Goal: Transaction & Acquisition: Purchase product/service

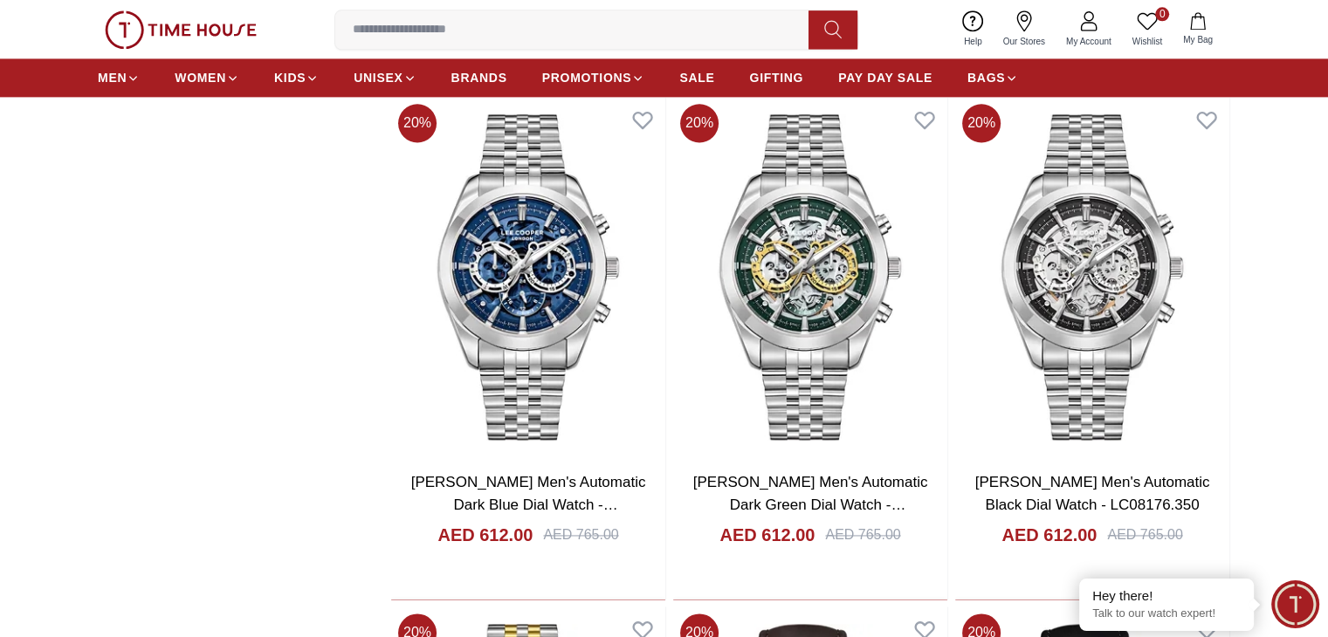
scroll to position [2445, 0]
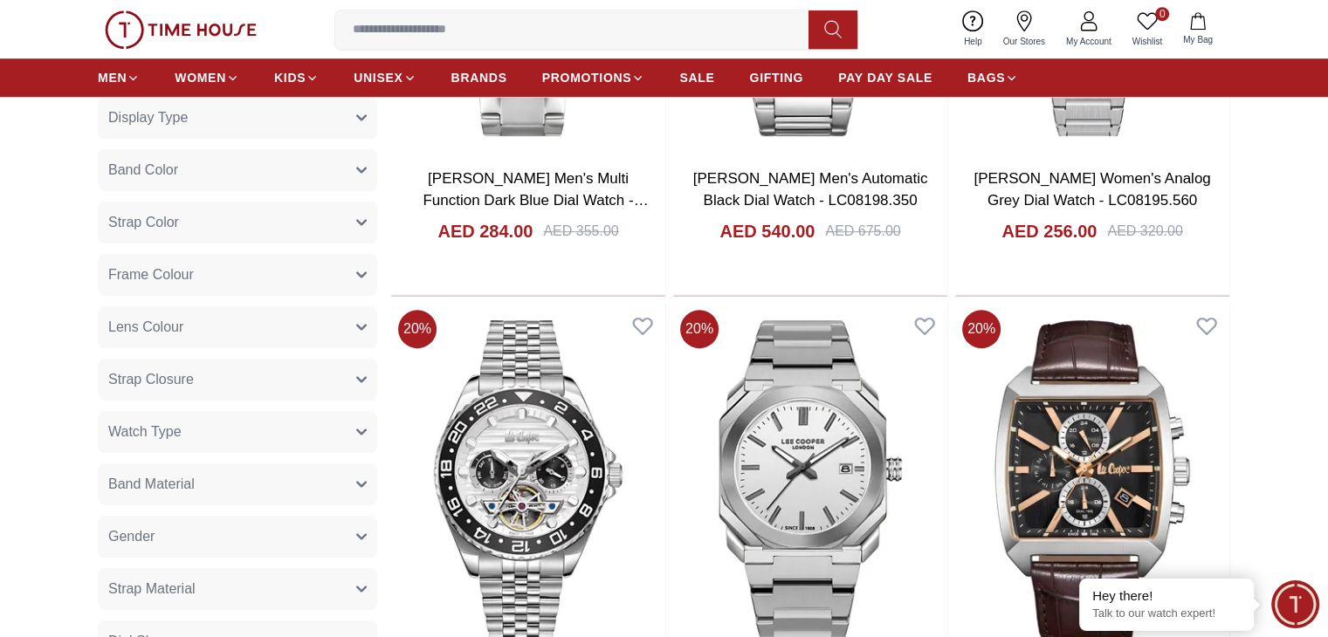
scroll to position [1222, 0]
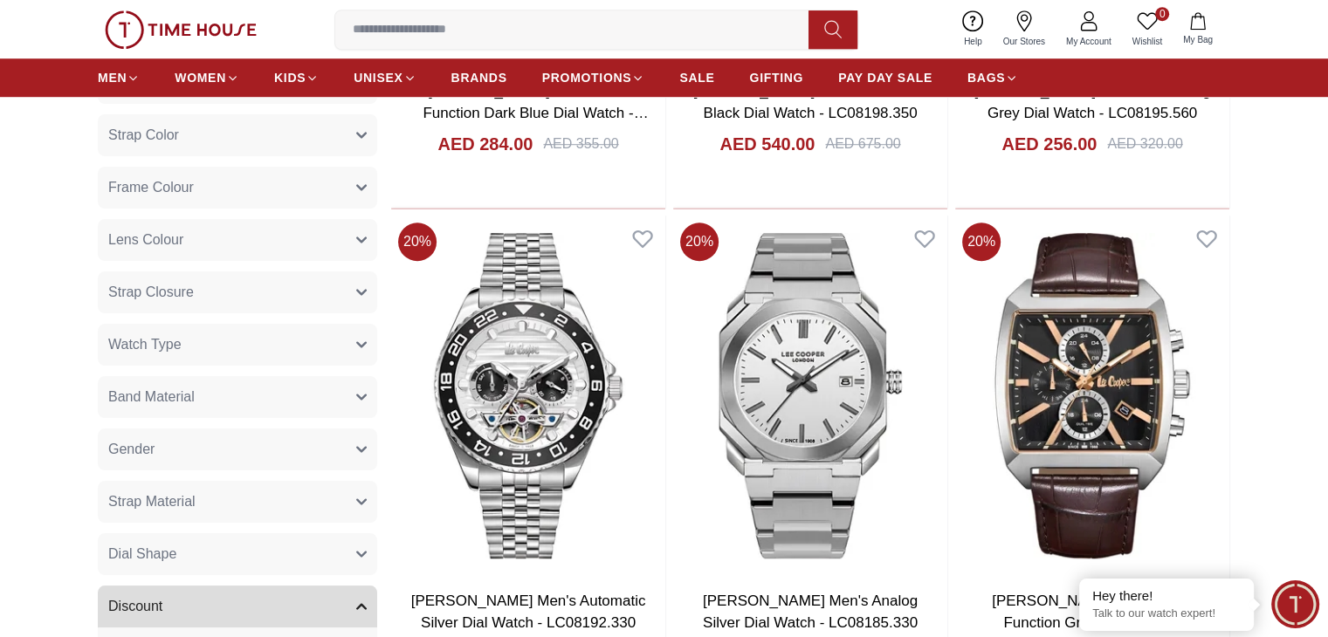
click at [288, 334] on button "Watch Type" at bounding box center [237, 345] width 279 height 42
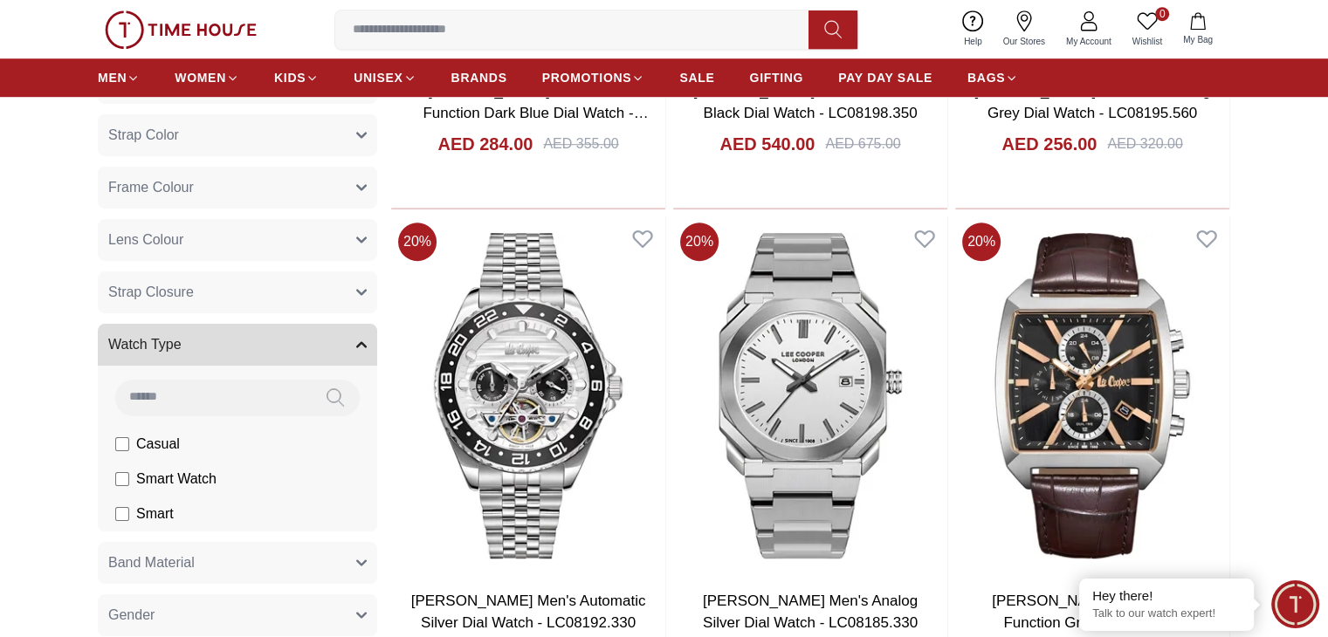
click at [290, 346] on button "Watch Type" at bounding box center [237, 345] width 279 height 42
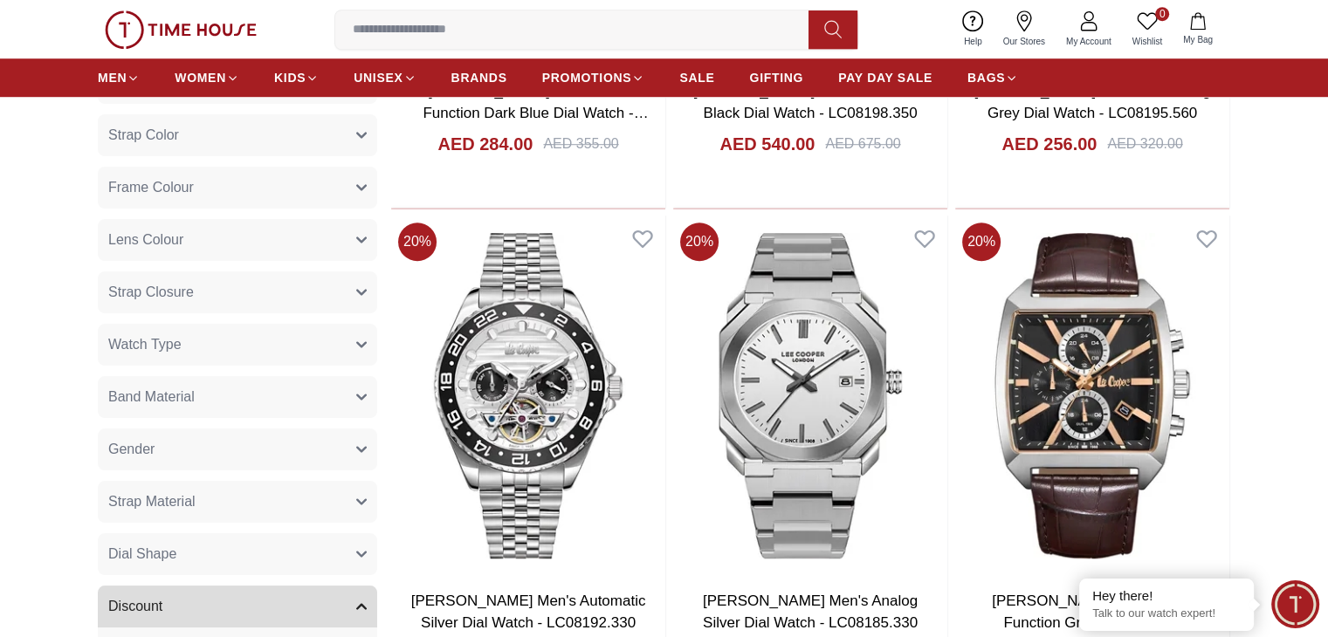
scroll to position [1397, 0]
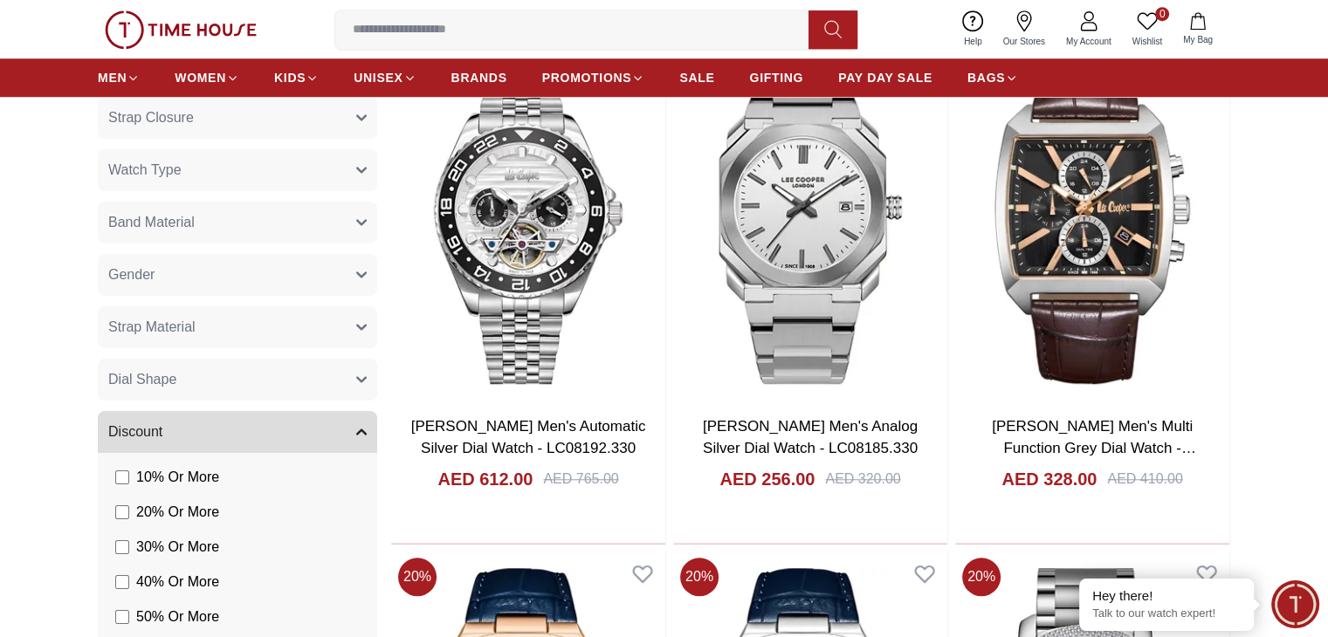
click at [306, 327] on button "Strap Material" at bounding box center [237, 327] width 279 height 42
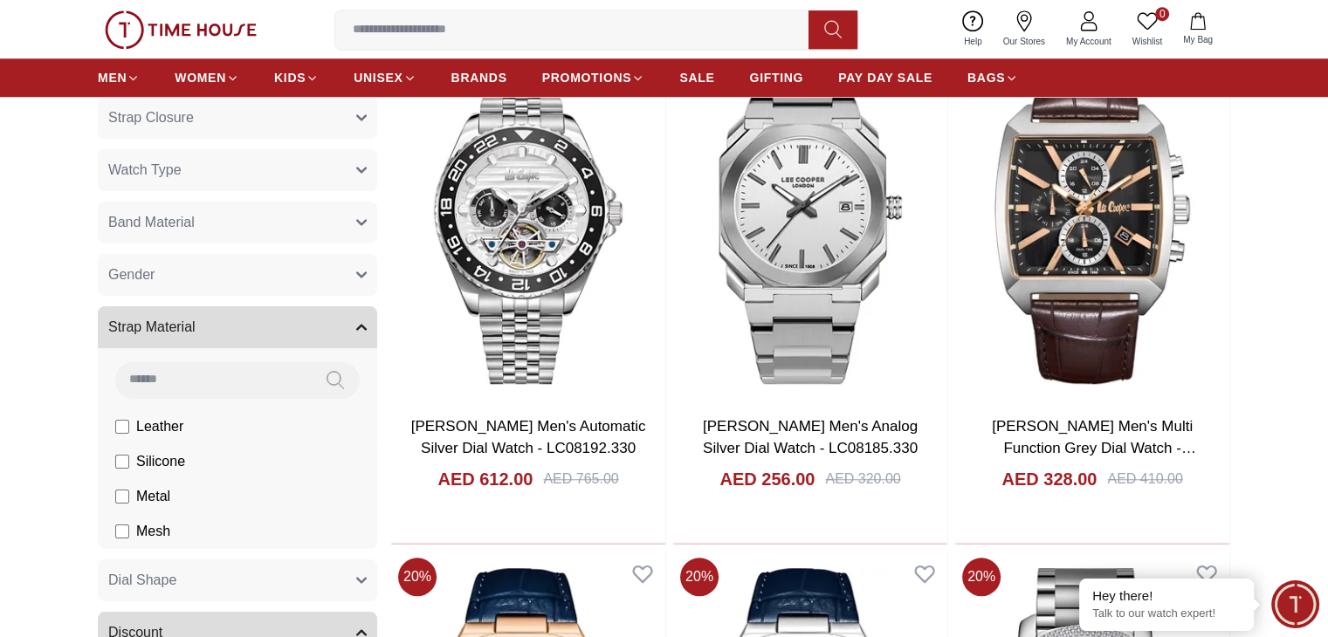
click at [0, 0] on span "Leather" at bounding box center [0, 0] width 0 height 0
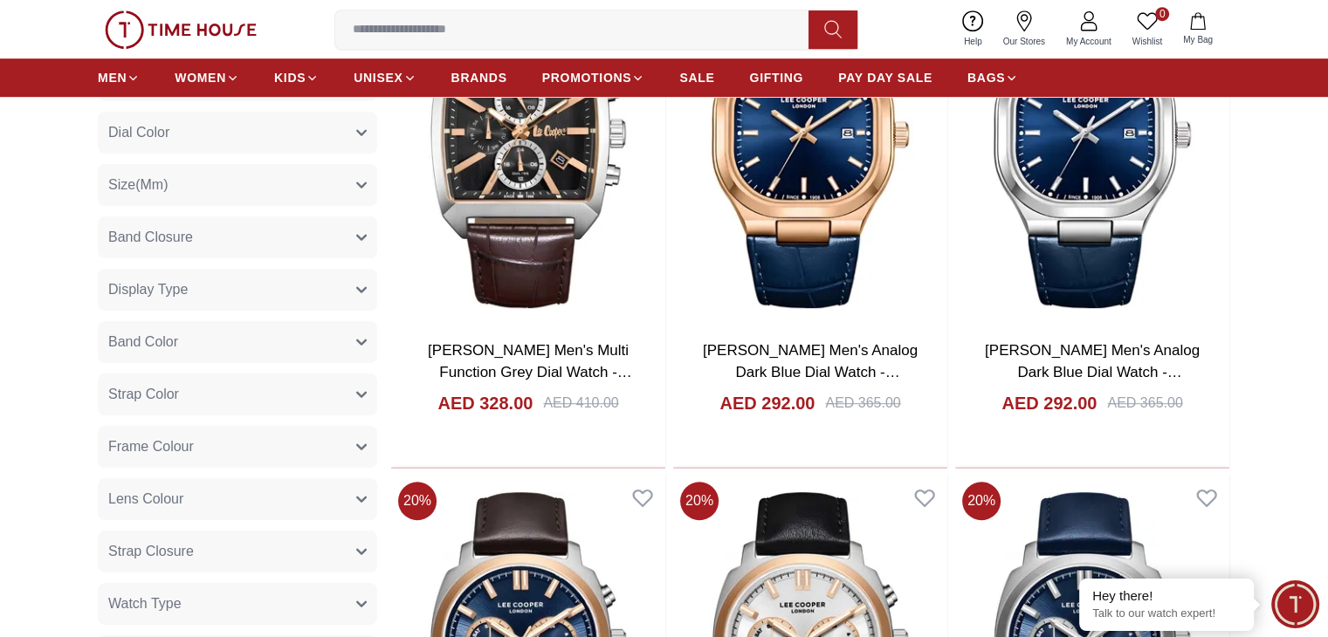
scroll to position [960, 0]
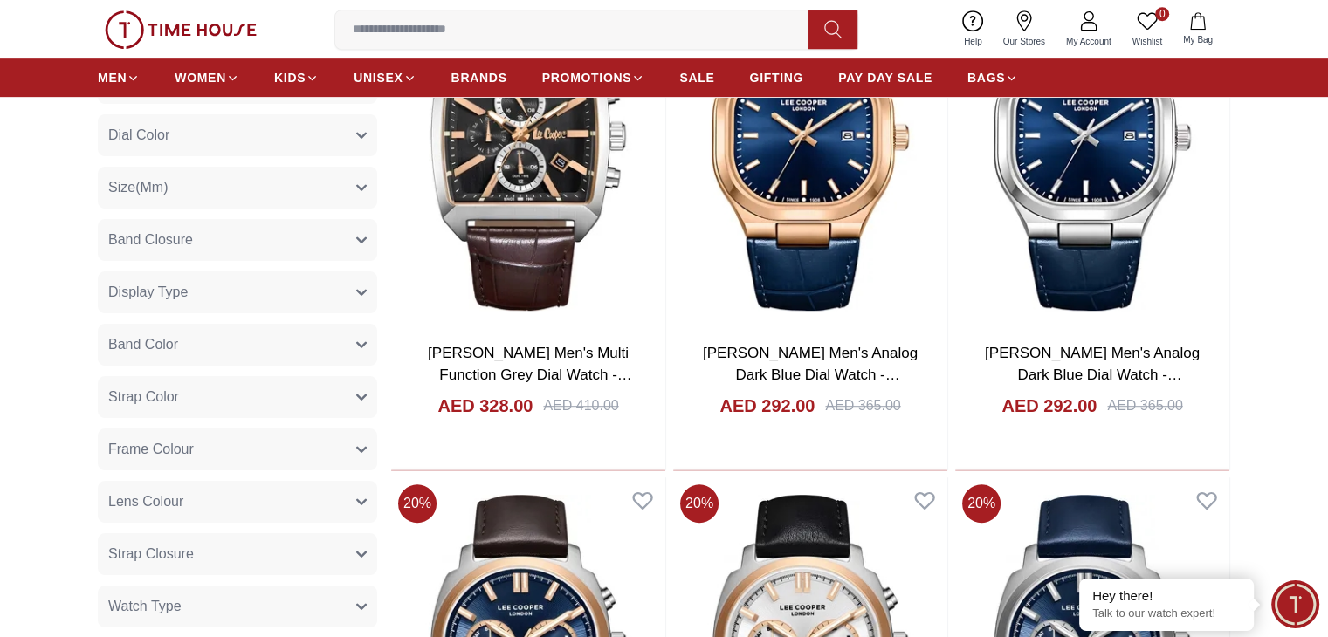
drag, startPoint x: 561, startPoint y: 56, endPoint x: 552, endPoint y: 31, distance: 26.3
click at [561, 56] on div "0 Wishlist My Bag Help Our Stores My Account 0 Wishlist My Bag" at bounding box center [664, 29] width 1132 height 58
click at [552, 28] on input at bounding box center [578, 29] width 487 height 35
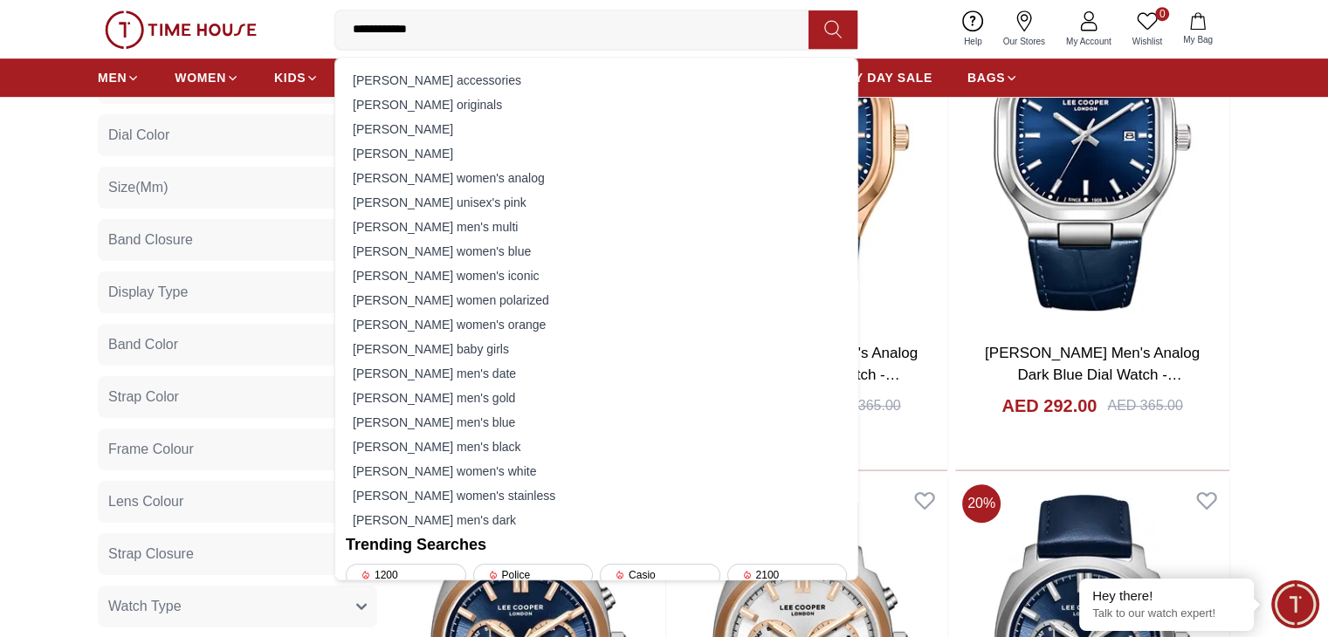
type input "**********"
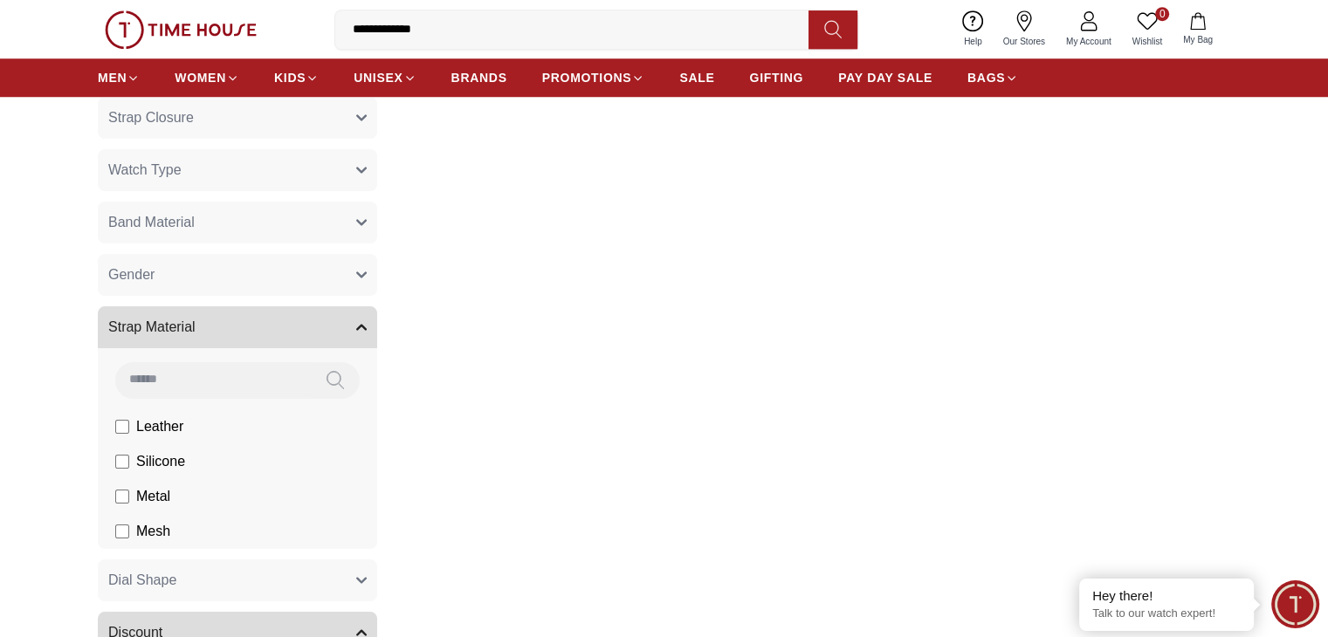
scroll to position [3203, 0]
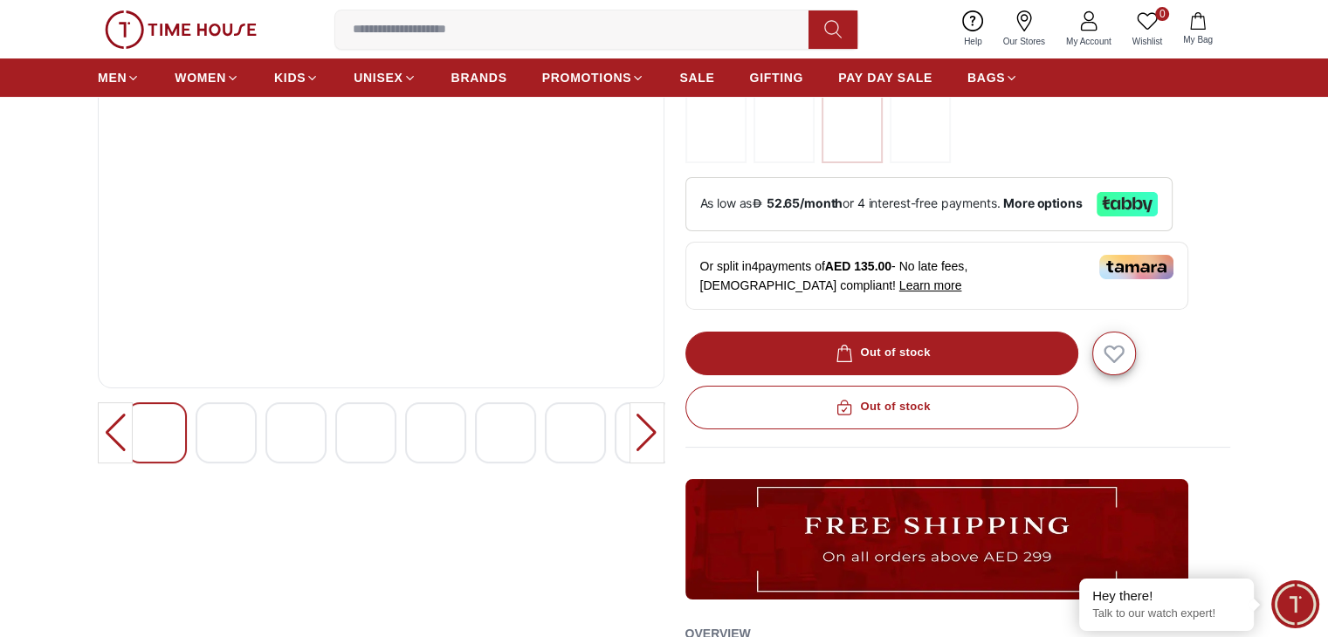
scroll to position [262, 0]
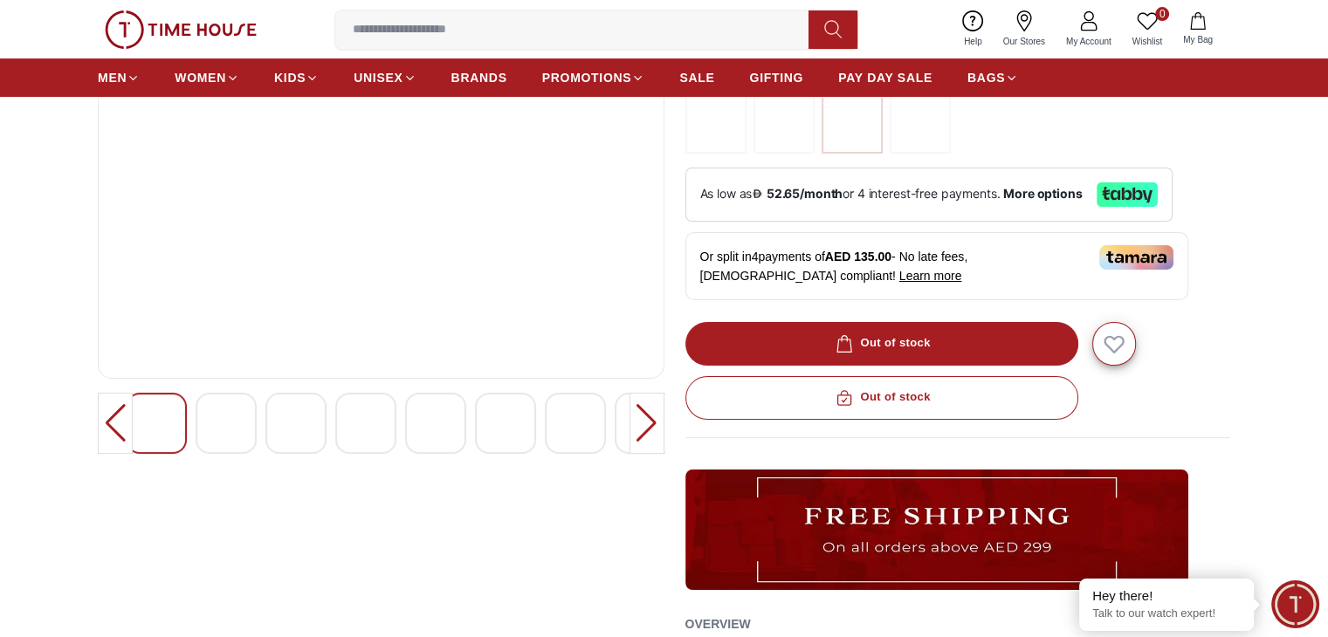
click at [232, 429] on img at bounding box center [225, 423] width 31 height 31
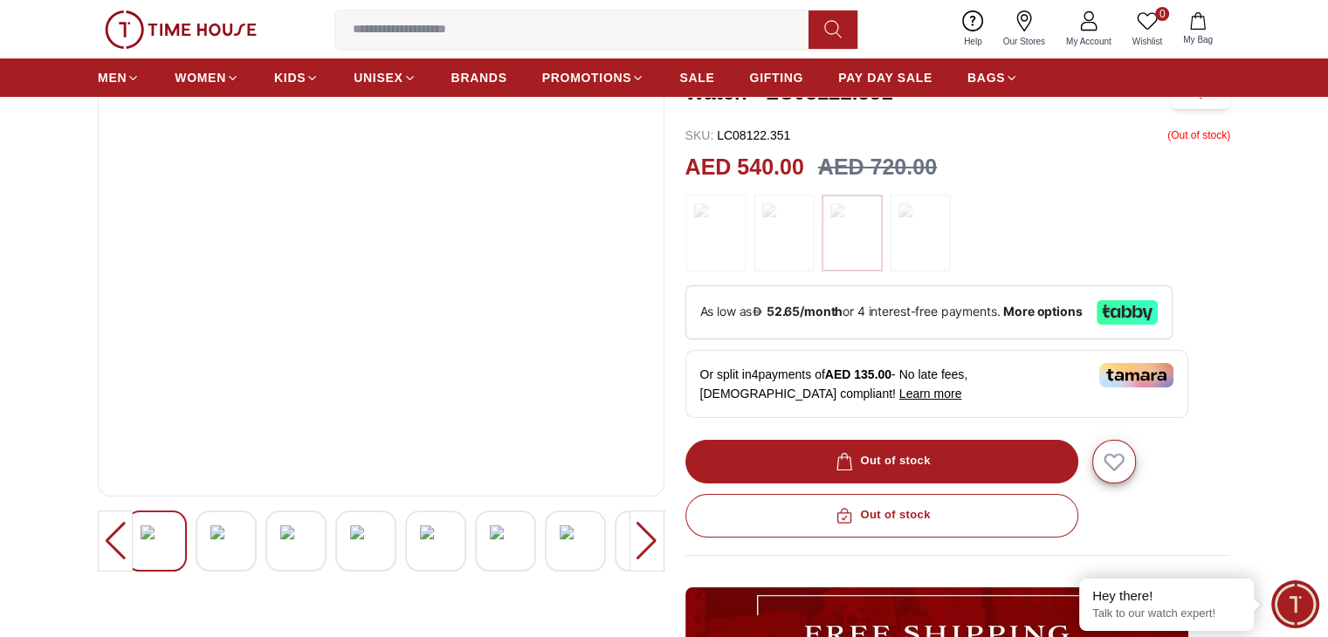
scroll to position [87, 0]
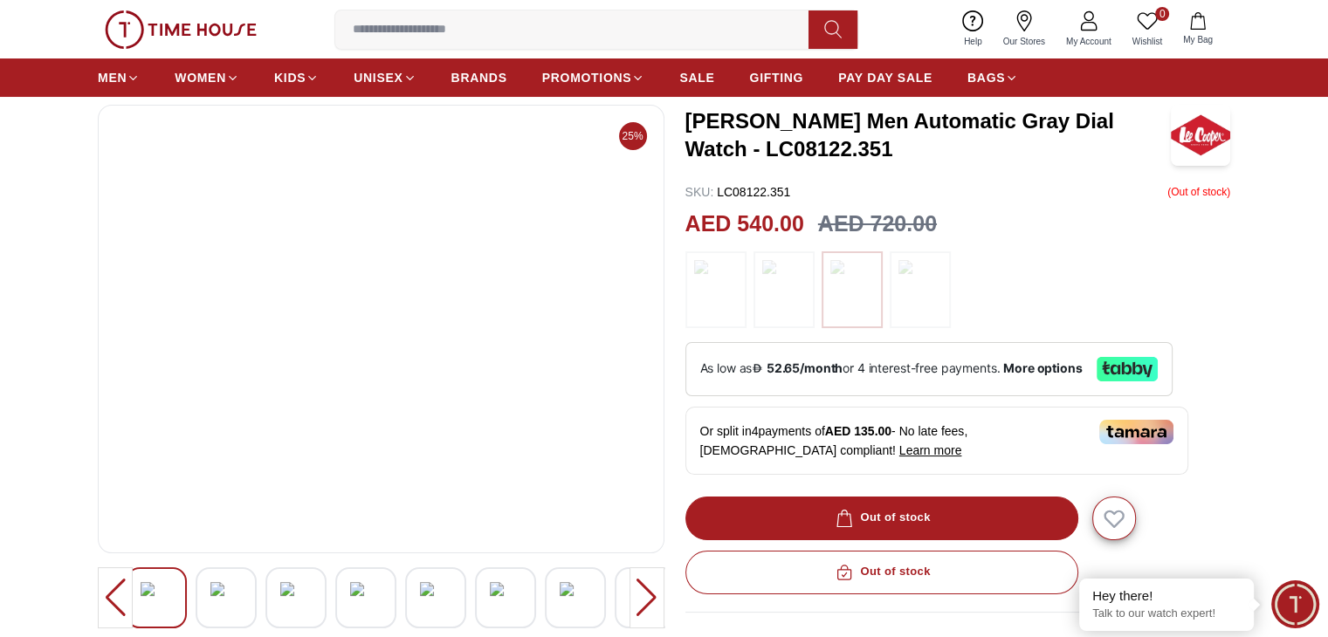
click at [517, 602] on img at bounding box center [505, 597] width 31 height 31
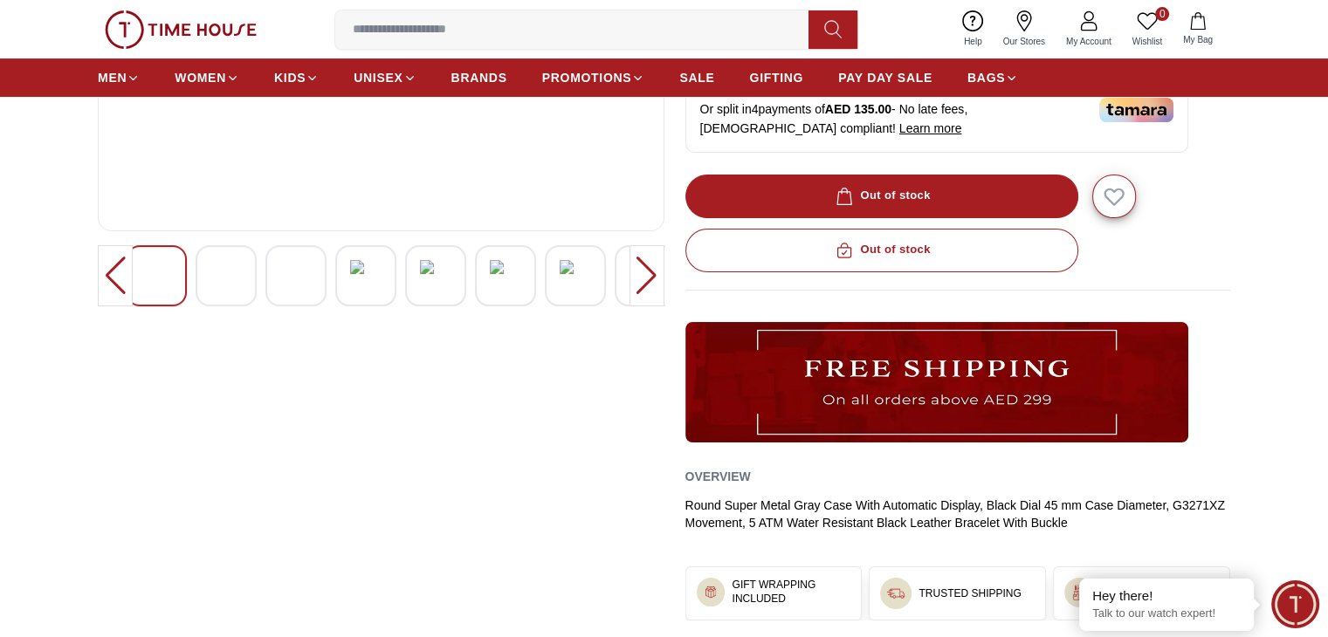
scroll to position [437, 0]
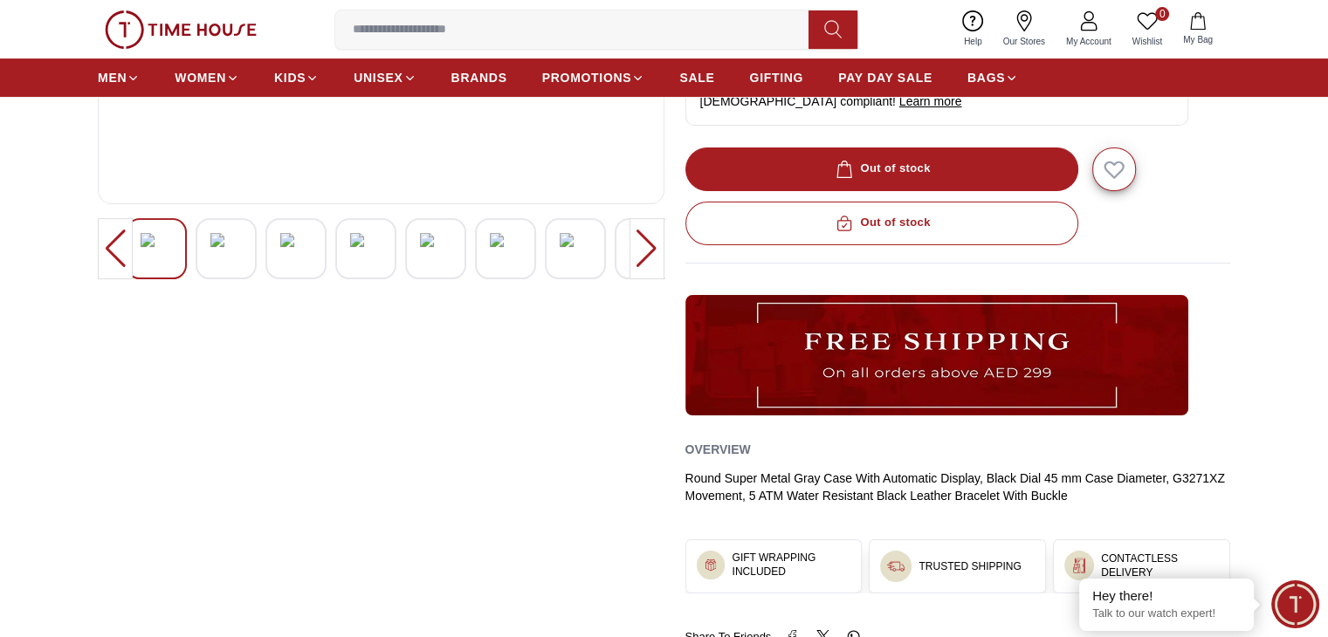
click at [162, 255] on img at bounding box center [156, 248] width 31 height 31
click at [285, 252] on img at bounding box center [295, 248] width 31 height 31
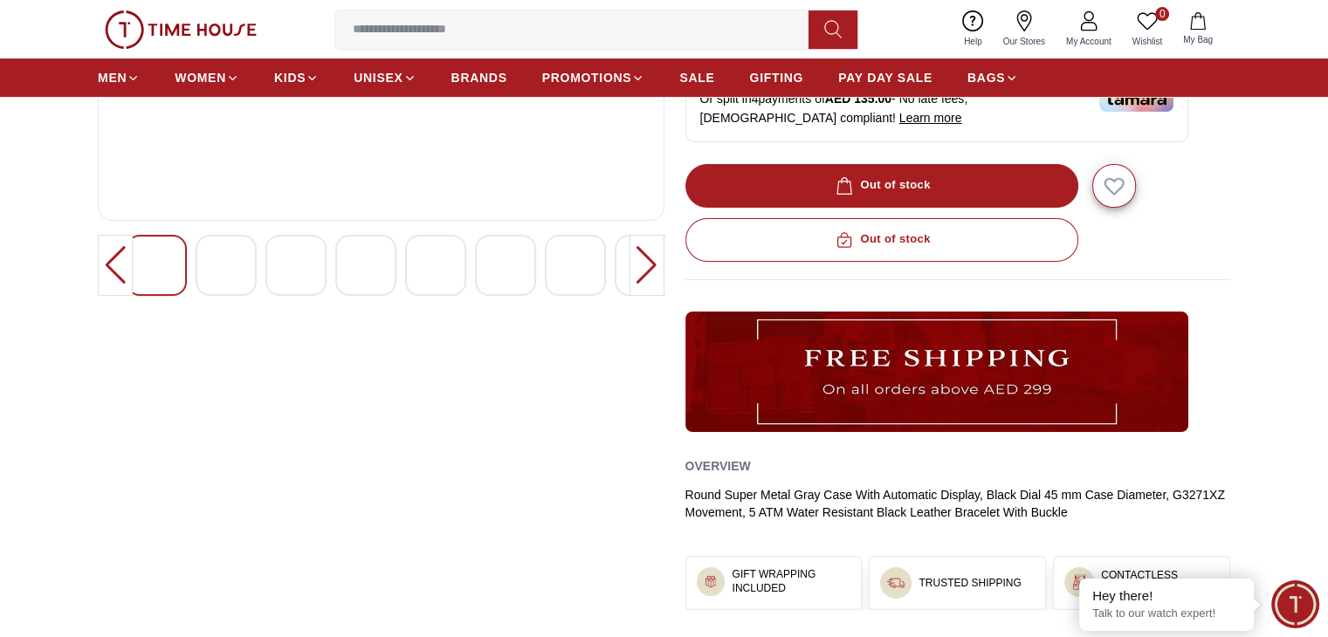
scroll to position [175, 0]
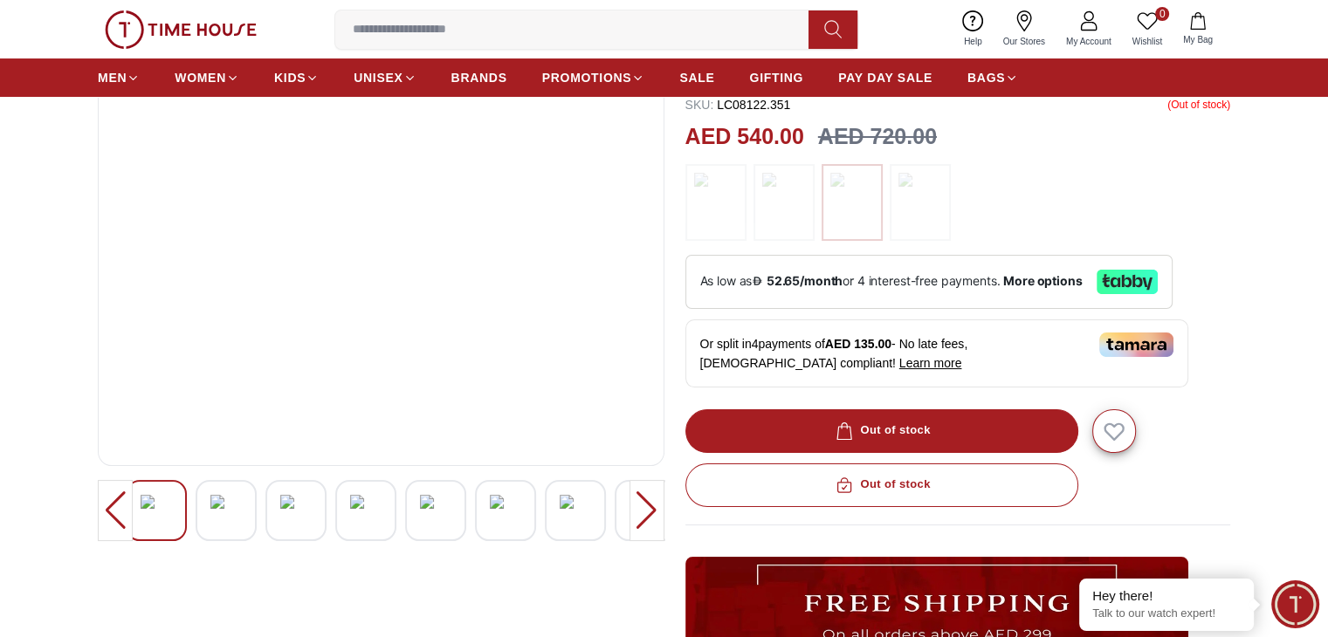
click at [373, 512] on img at bounding box center [365, 510] width 31 height 31
click at [454, 523] on div at bounding box center [435, 510] width 61 height 61
click at [576, 519] on img at bounding box center [575, 510] width 31 height 31
click at [233, 511] on img at bounding box center [225, 510] width 31 height 31
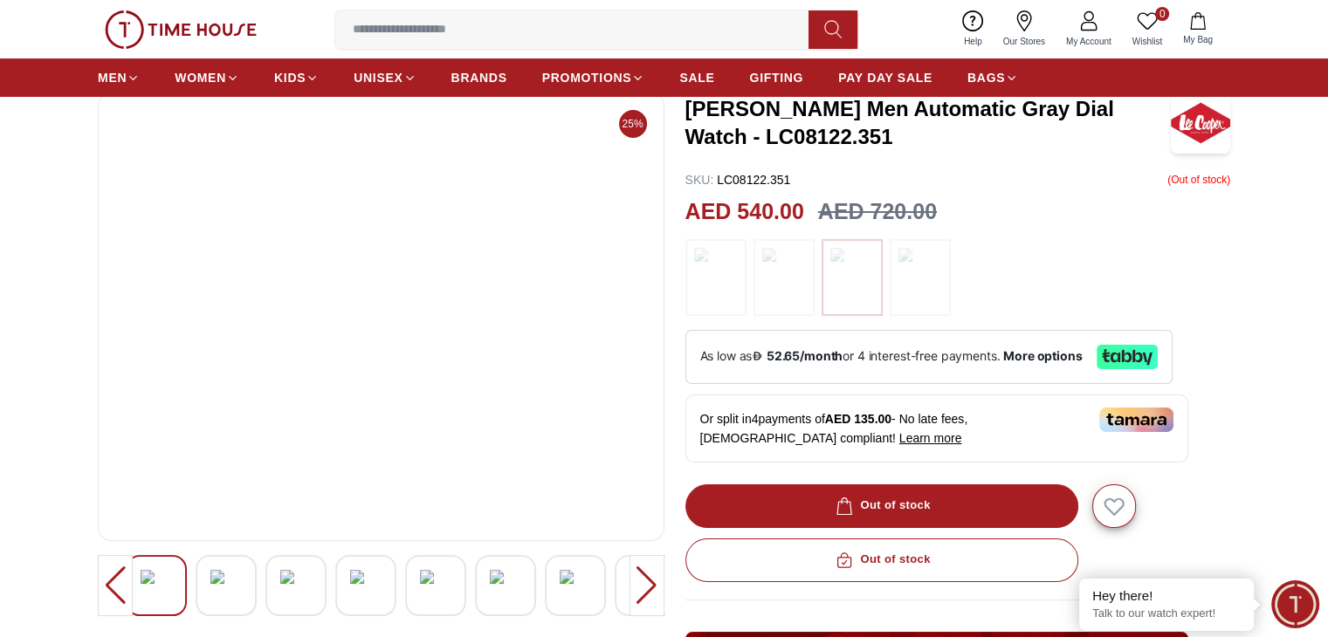
scroll to position [0, 0]
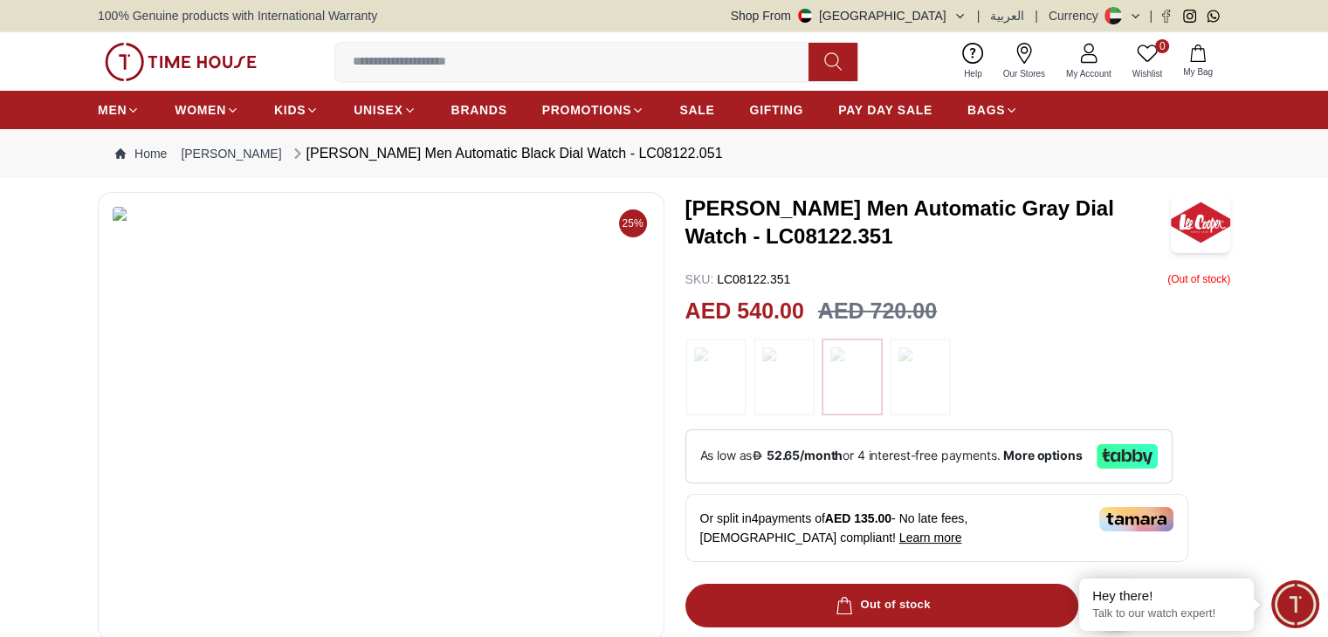
click at [356, 370] on img at bounding box center [381, 416] width 537 height 419
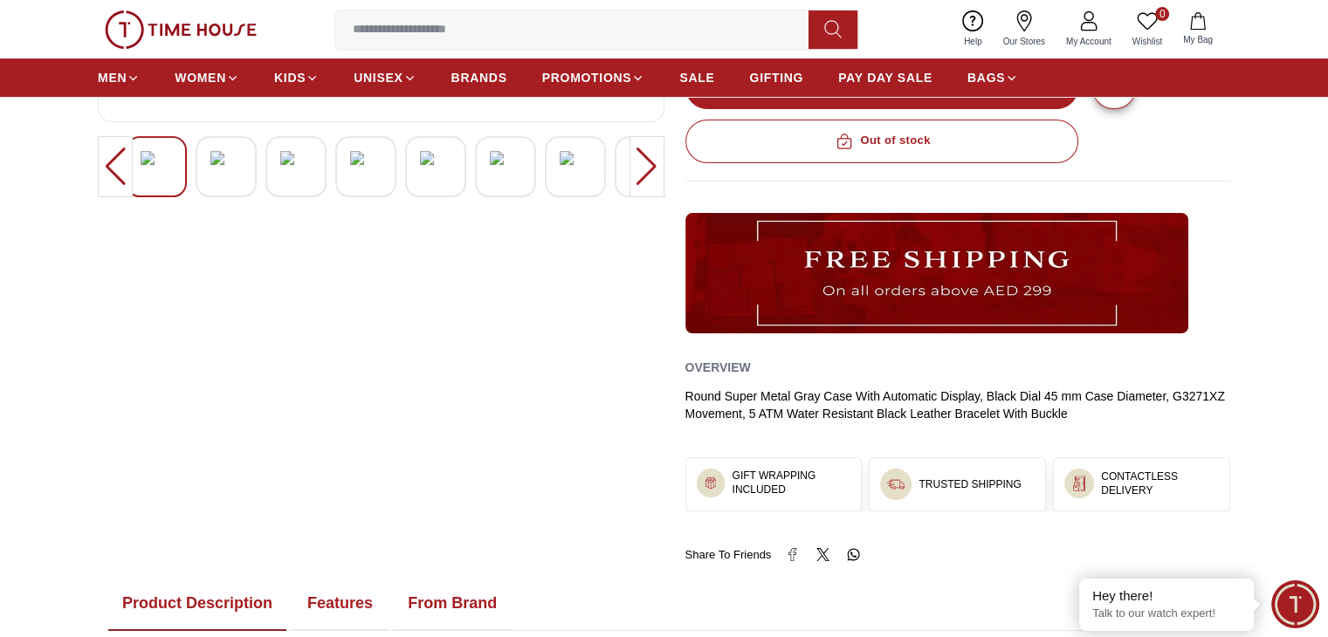
scroll to position [437, 0]
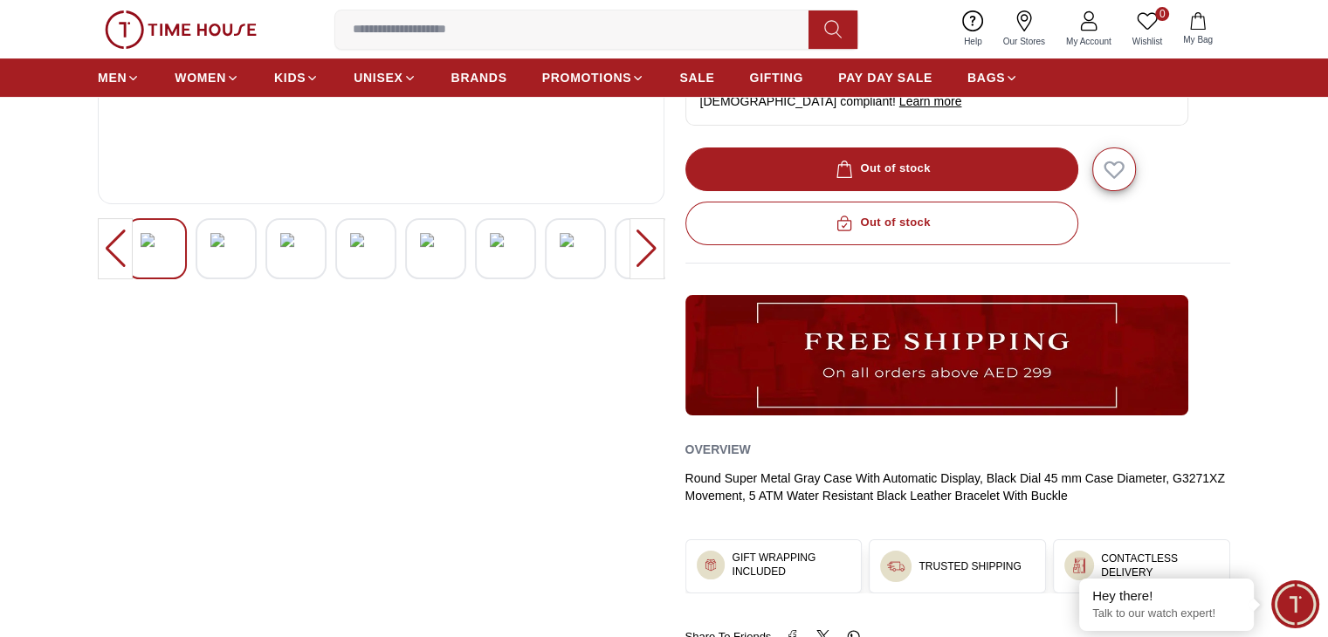
click at [646, 241] on div at bounding box center [646, 248] width 35 height 61
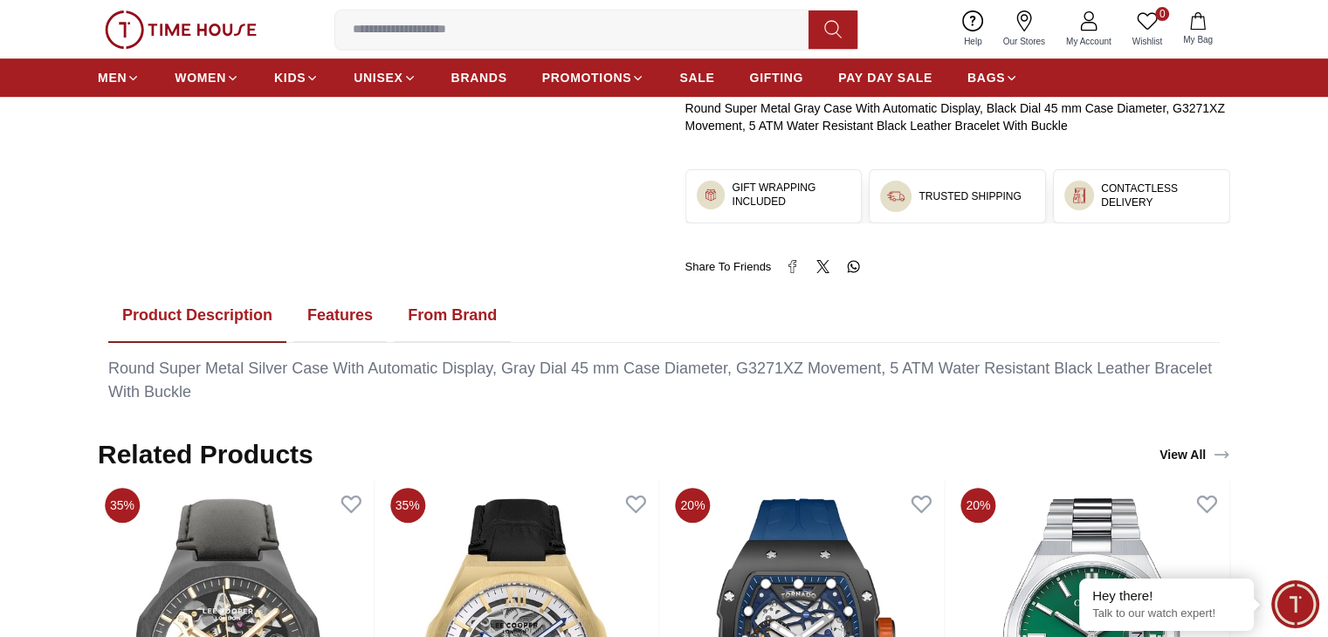
scroll to position [786, 0]
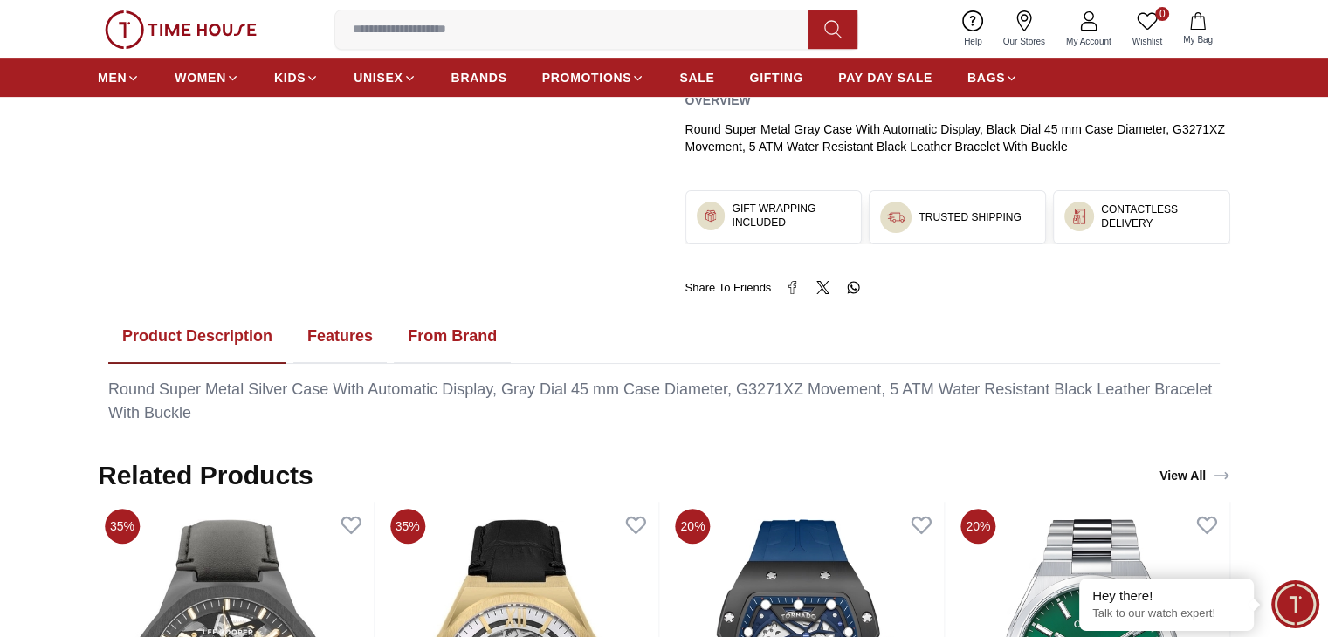
click at [363, 354] on button "Features" at bounding box center [339, 337] width 93 height 54
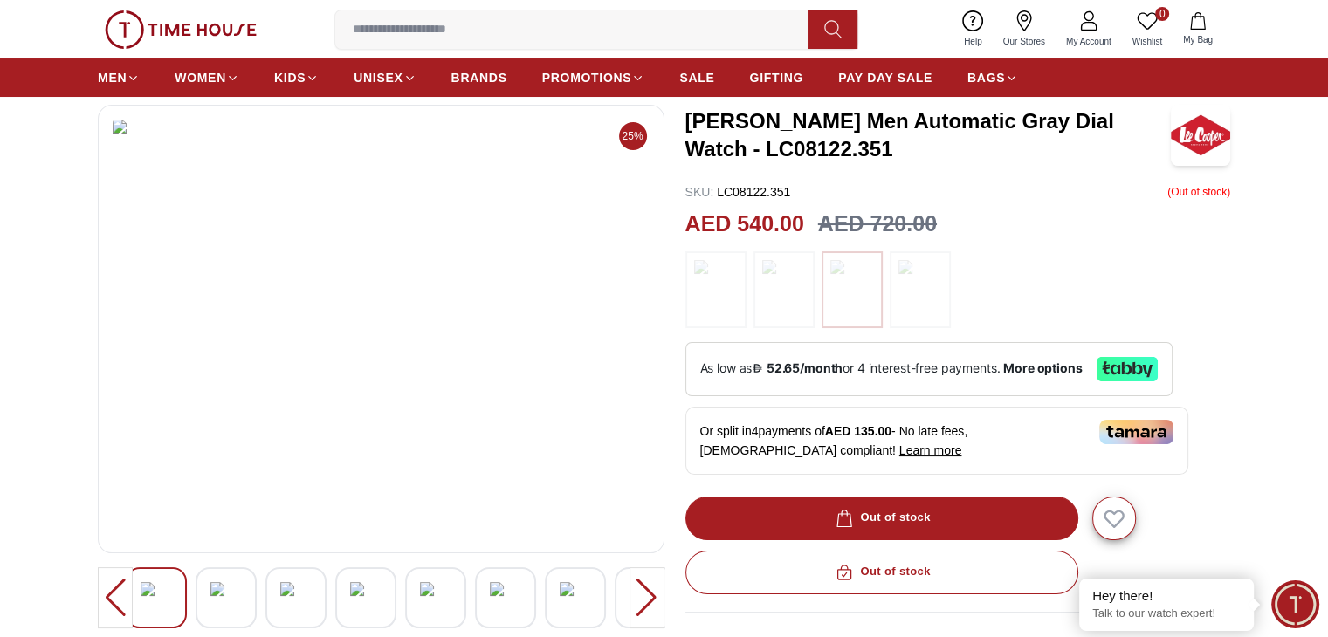
scroll to position [0, 0]
